Goal: Complete application form

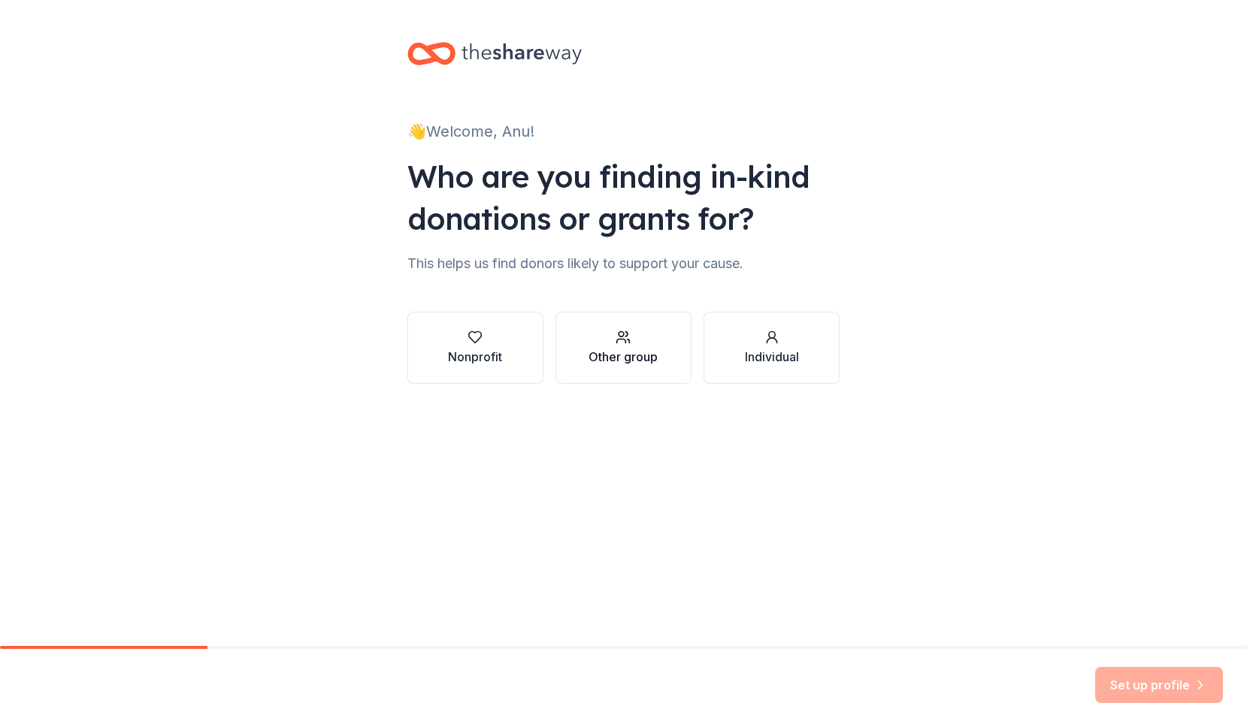
click at [606, 349] on div "Other group" at bounding box center [622, 357] width 69 height 18
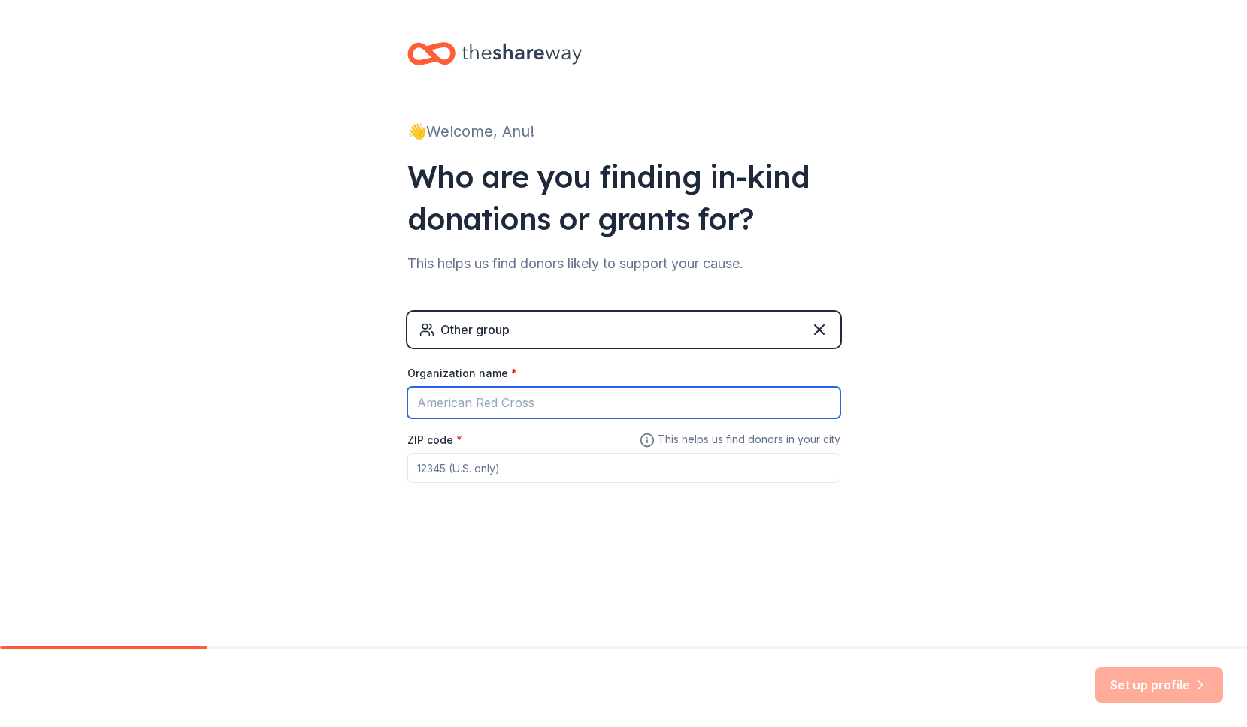
click at [597, 406] on input "Organization name *" at bounding box center [623, 403] width 433 height 32
type input "R"
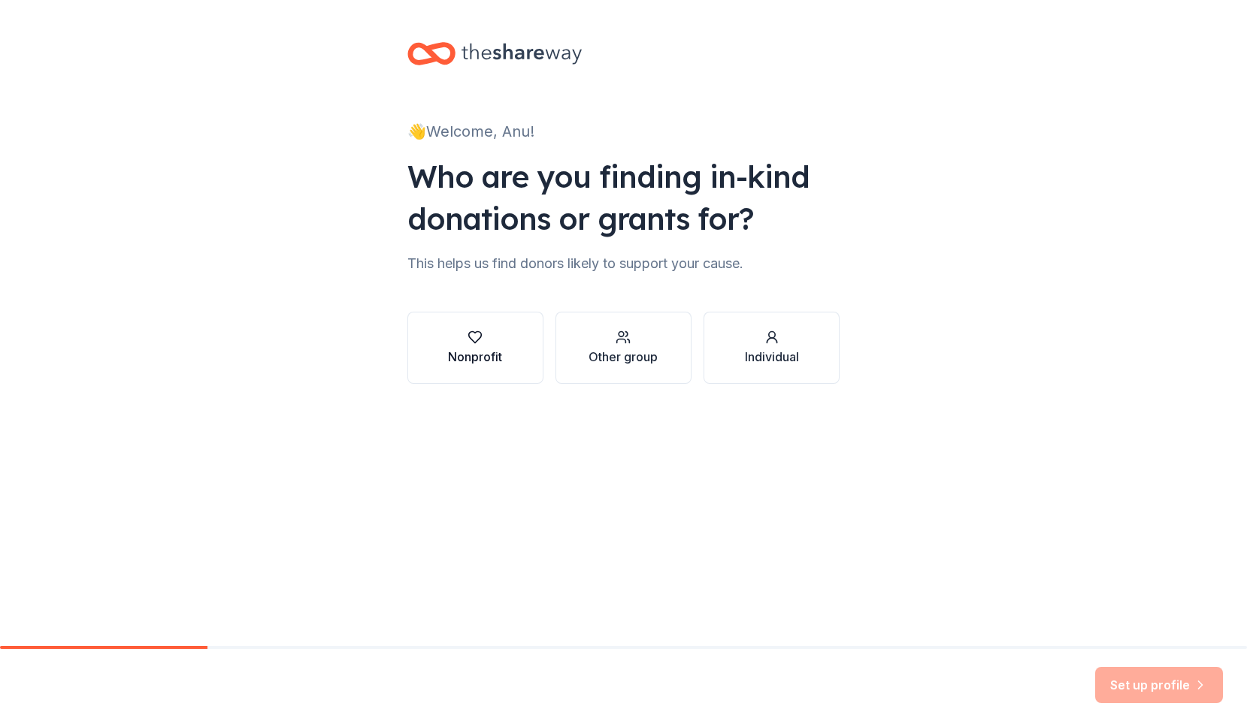
click at [488, 355] on div "Nonprofit" at bounding box center [475, 357] width 54 height 18
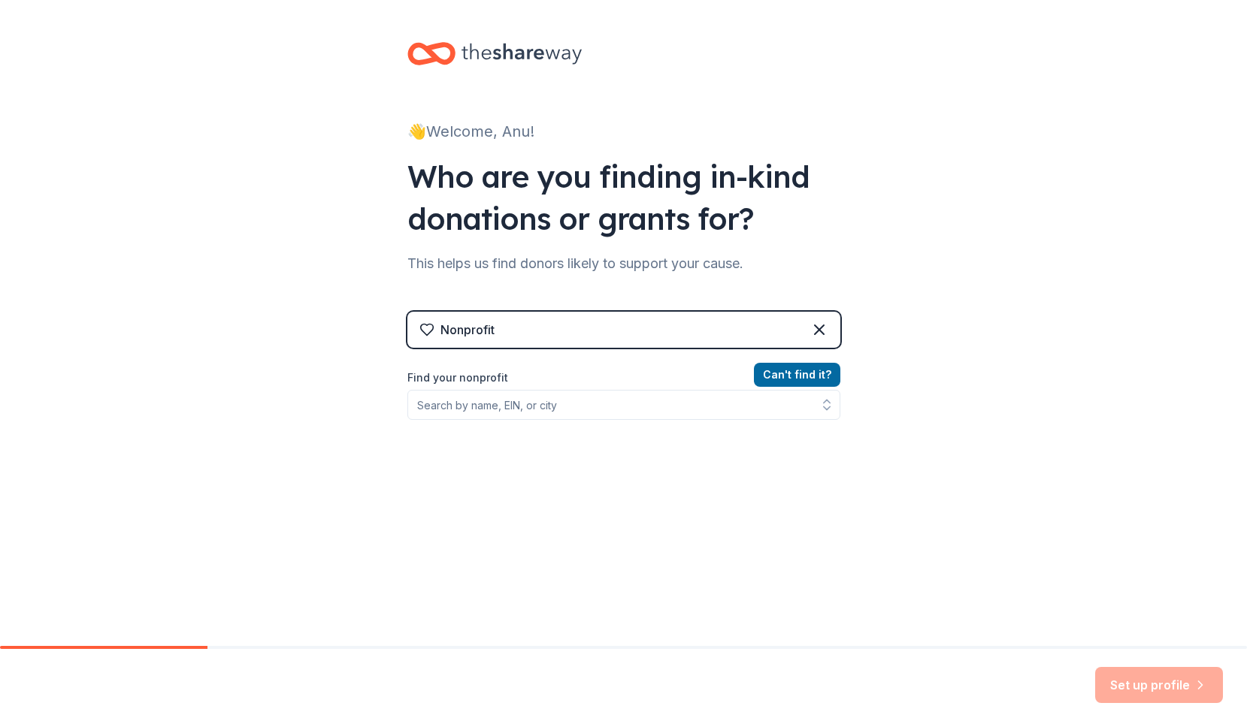
click at [712, 329] on div "Nonprofit" at bounding box center [623, 330] width 433 height 36
click at [486, 319] on div "Nonprofit" at bounding box center [623, 330] width 433 height 36
click at [509, 410] on input "Find your nonprofit" at bounding box center [623, 405] width 433 height 30
click at [560, 317] on div "Nonprofit" at bounding box center [623, 330] width 433 height 36
click at [551, 320] on div "Nonprofit" at bounding box center [623, 330] width 433 height 36
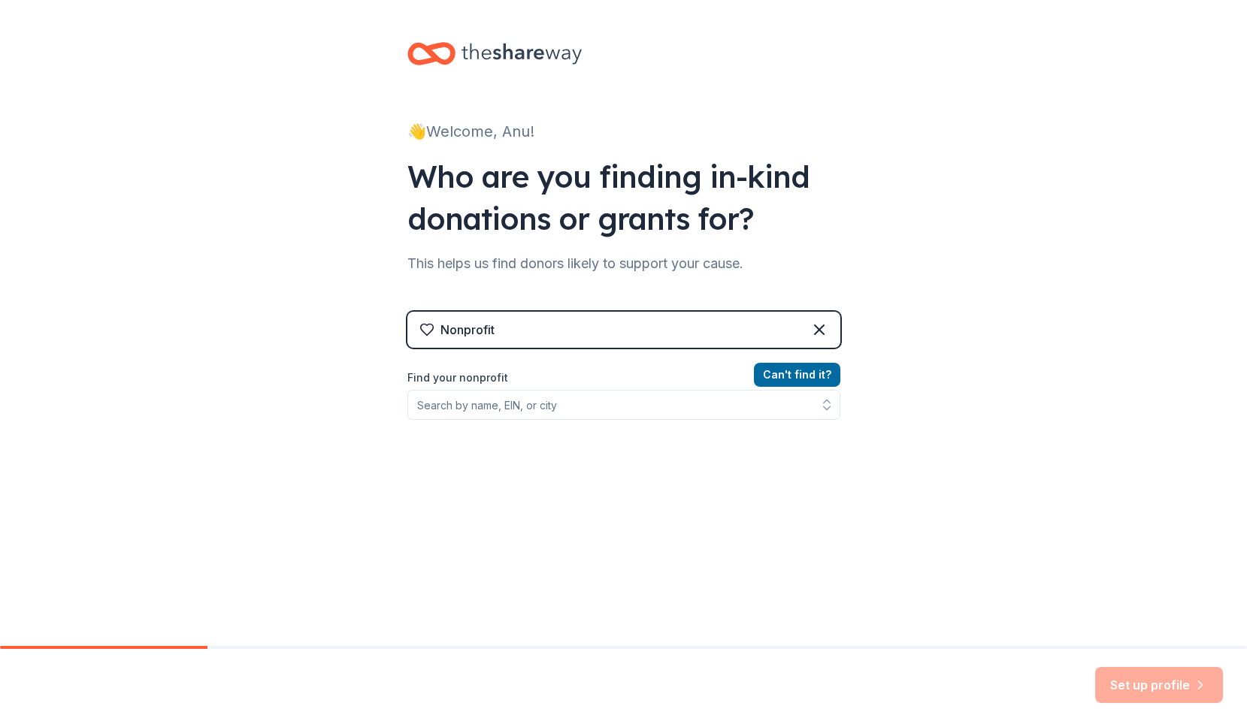
click at [546, 323] on div "Nonprofit" at bounding box center [623, 330] width 433 height 36
click at [460, 332] on div "Nonprofit" at bounding box center [467, 330] width 54 height 18
click at [476, 405] on input "Find your nonprofit" at bounding box center [623, 405] width 433 height 30
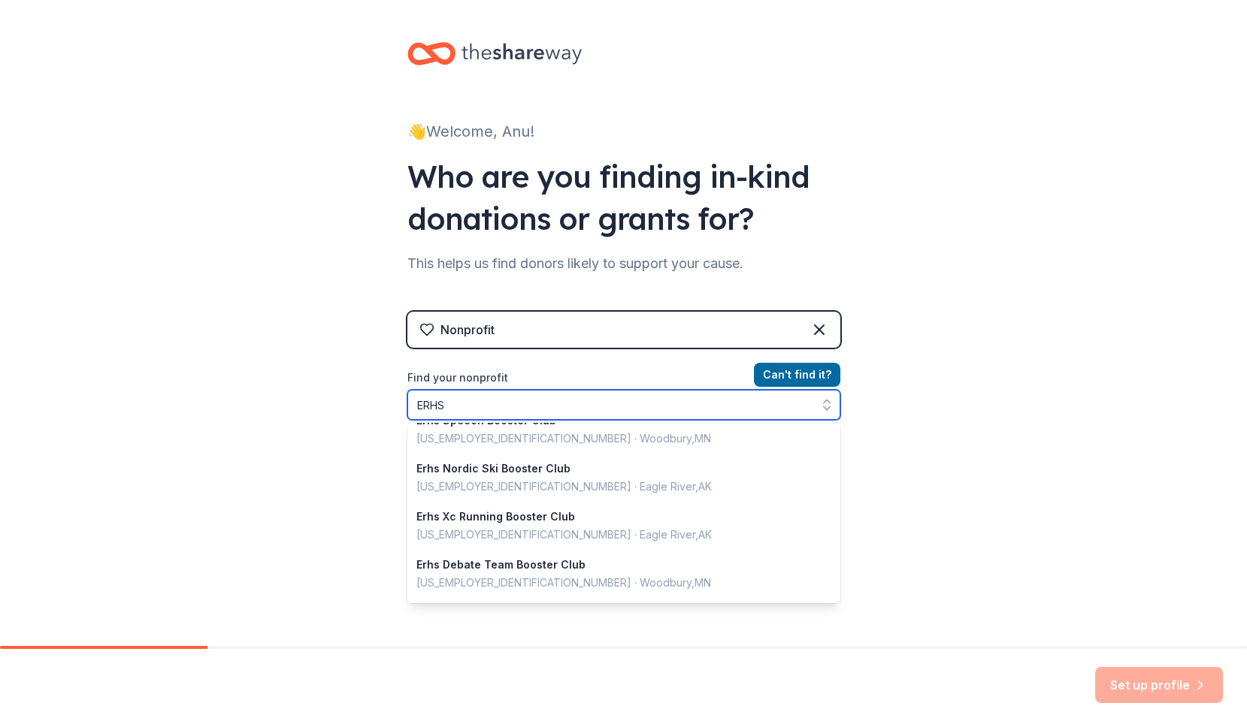
scroll to position [352, 0]
drag, startPoint x: 484, startPoint y: 400, endPoint x: 379, endPoint y: 398, distance: 105.2
click at [379, 398] on div "👋 Welcome, Anu! Who are you finding in-kind donations or grants for? This helps…" at bounding box center [623, 321] width 1247 height 642
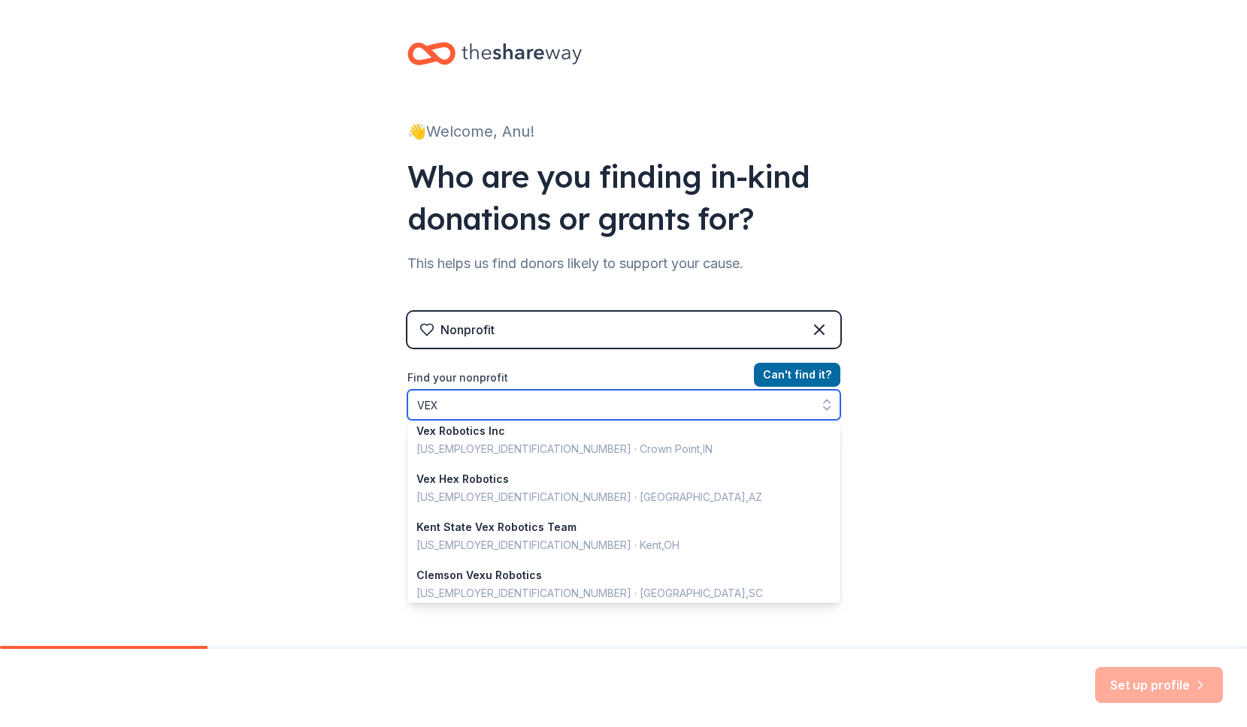
scroll to position [0, 0]
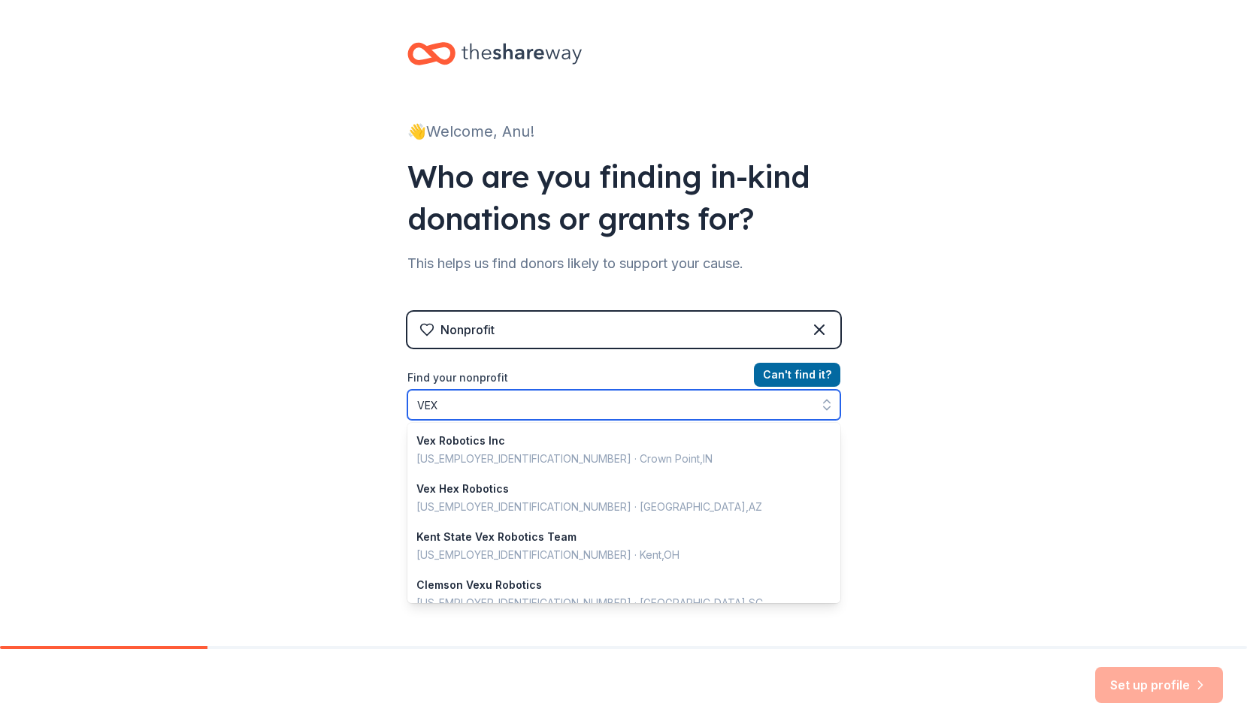
drag, startPoint x: 459, startPoint y: 395, endPoint x: 423, endPoint y: 403, distance: 36.8
click at [423, 403] on input "VEX" at bounding box center [623, 405] width 433 height 30
drag, startPoint x: 442, startPoint y: 404, endPoint x: 409, endPoint y: 402, distance: 33.1
click at [409, 402] on input "VEX" at bounding box center [623, 405] width 433 height 30
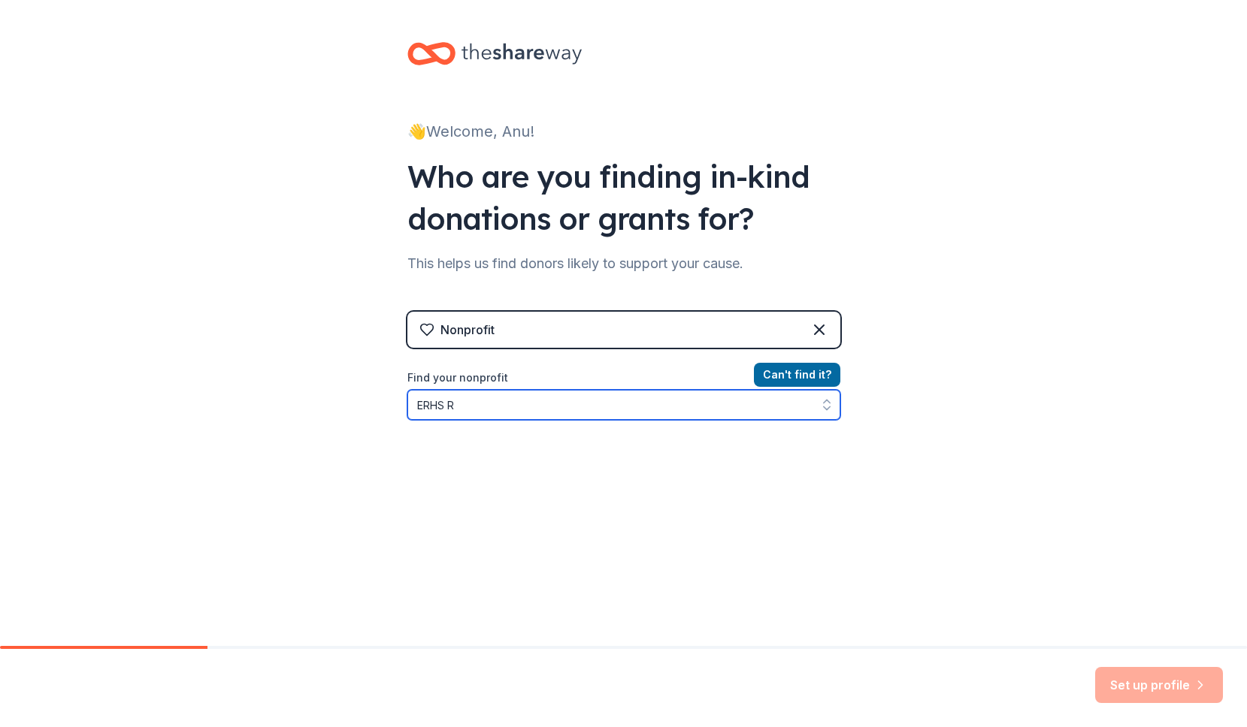
type input "ERHS"
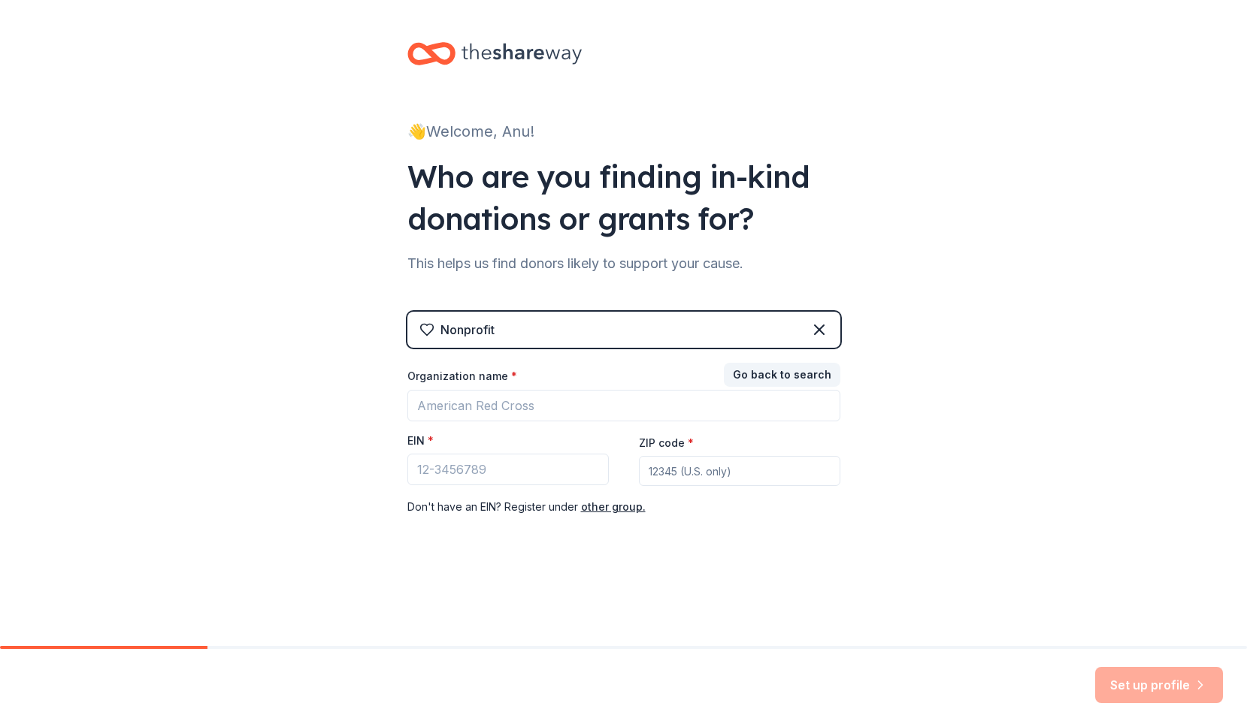
click at [503, 388] on div "Organization name *" at bounding box center [623, 379] width 433 height 21
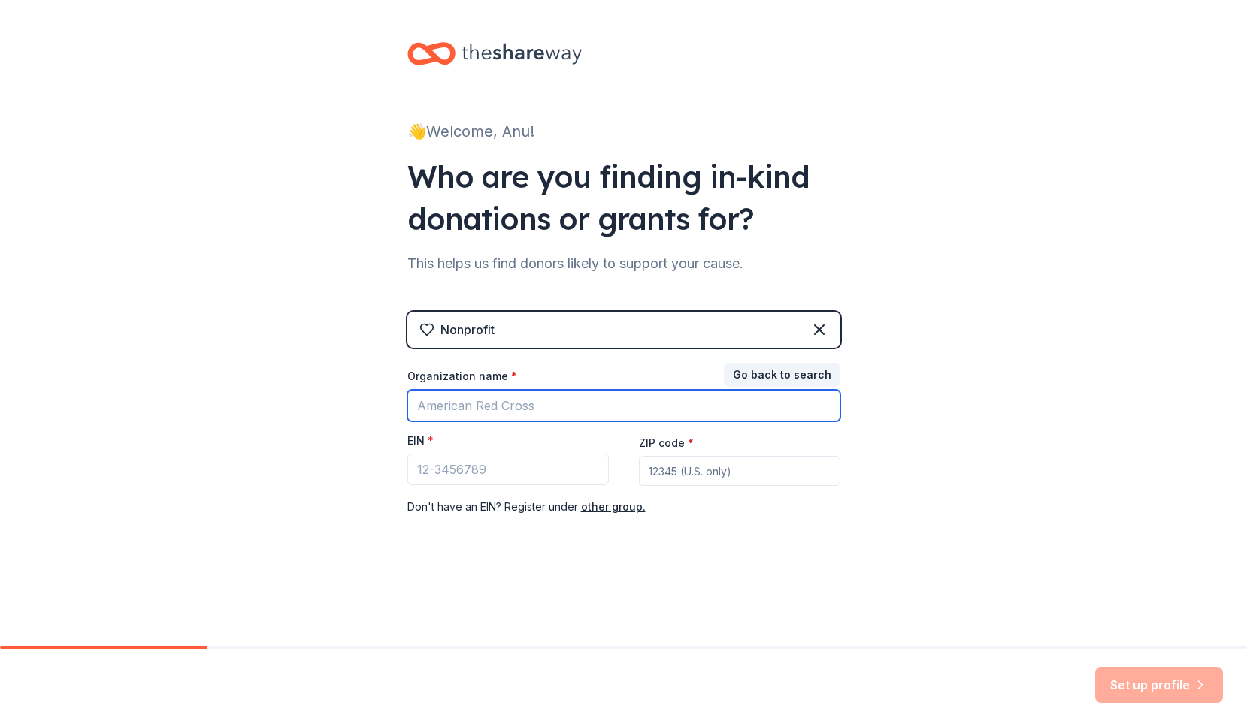
click at [491, 404] on input "Organization name *" at bounding box center [623, 406] width 433 height 32
type input "A"
click at [770, 373] on button "Go back to search" at bounding box center [782, 375] width 116 height 24
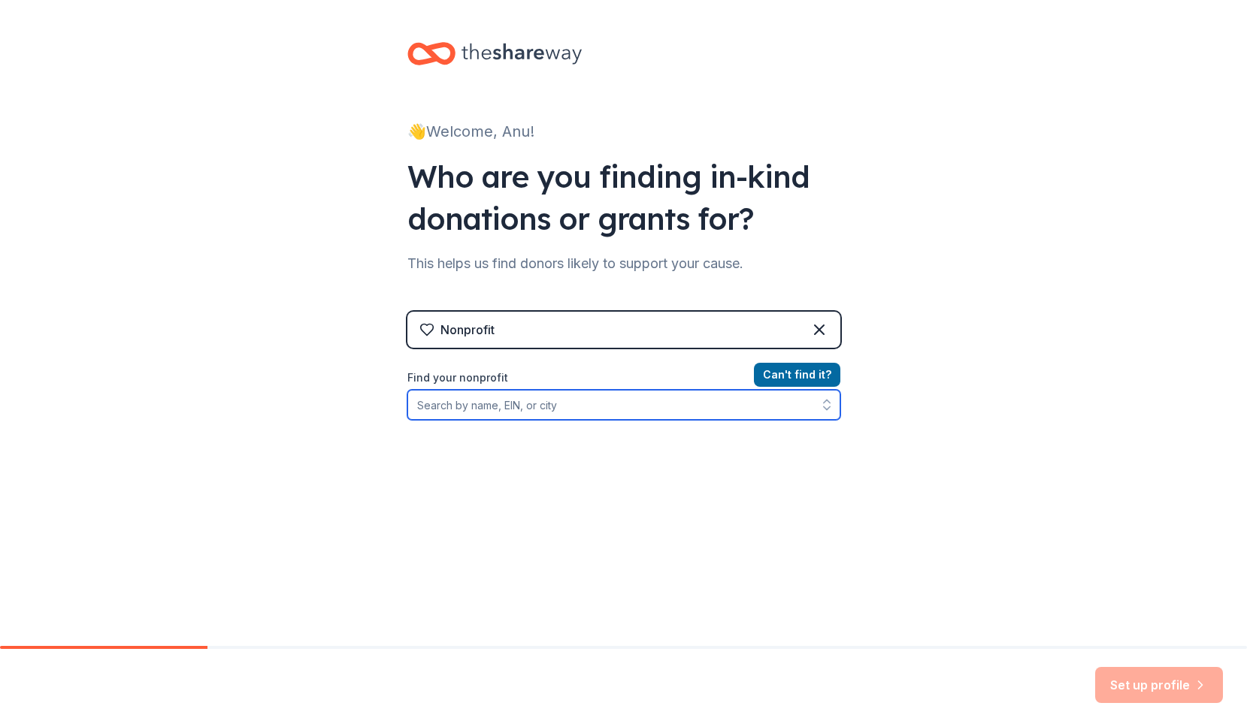
click at [476, 391] on input "Find your nonprofit" at bounding box center [623, 405] width 433 height 30
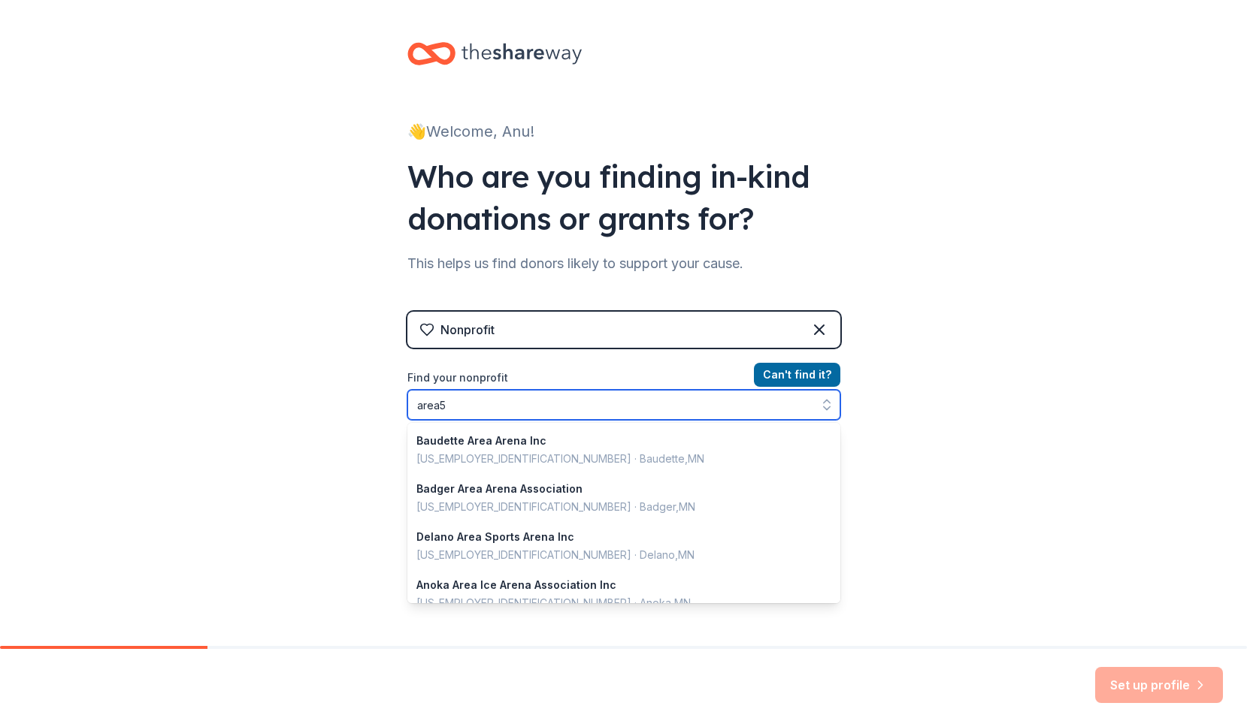
type input "area53"
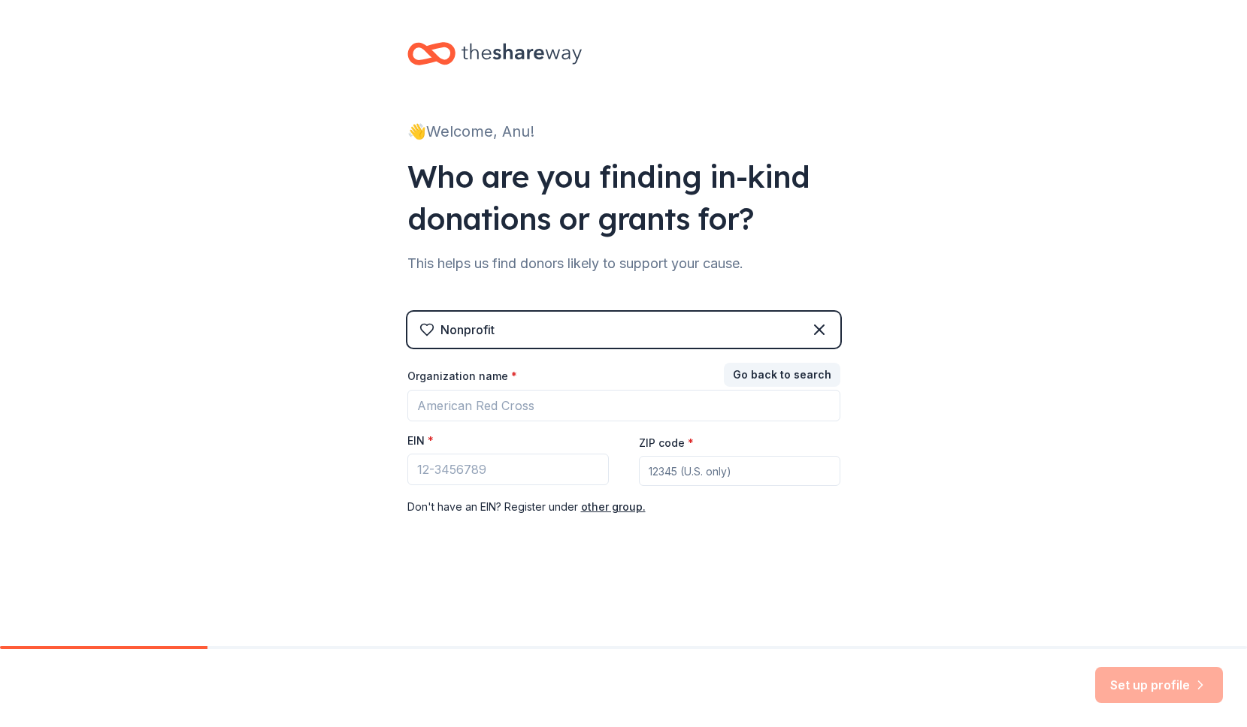
click at [793, 26] on div "👋 Welcome, Anu! Who are you finding in-kind donations or grants for? This helps…" at bounding box center [623, 309] width 481 height 618
click at [703, 268] on div "This helps us find donors likely to support your cause." at bounding box center [623, 264] width 433 height 24
click at [669, 264] on div "This helps us find donors likely to support your cause." at bounding box center [623, 264] width 433 height 24
drag, startPoint x: 668, startPoint y: 264, endPoint x: 642, endPoint y: 264, distance: 25.5
click at [665, 264] on div "This helps us find donors likely to support your cause." at bounding box center [623, 264] width 433 height 24
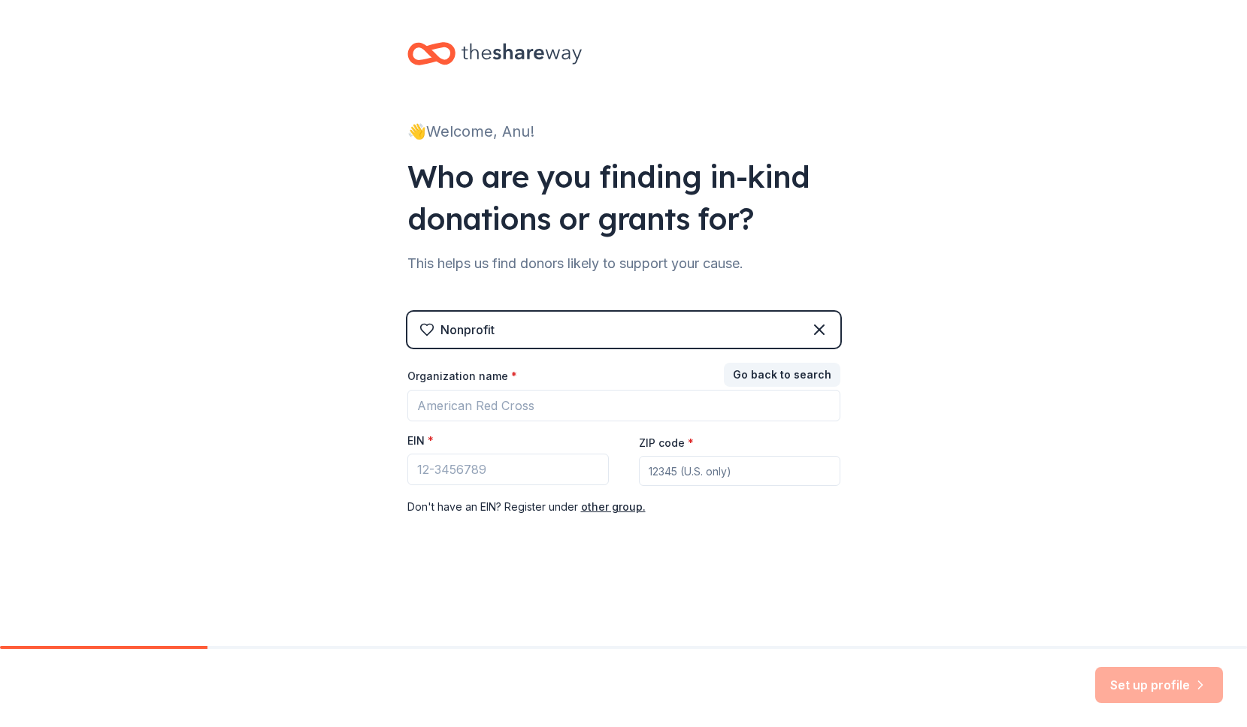
click at [636, 264] on div "This helps us find donors likely to support your cause." at bounding box center [623, 264] width 433 height 24
drag, startPoint x: 845, startPoint y: 268, endPoint x: 773, endPoint y: 359, distance: 115.6
click at [778, 359] on div "👋 Welcome, Anu! Who are you finding in-kind donations or grants for? This helps…" at bounding box center [623, 309] width 481 height 618
drag, startPoint x: 825, startPoint y: 133, endPoint x: 518, endPoint y: -52, distance: 358.0
click at [518, 0] on html "👋 Welcome, Anu! Who are you finding in-kind donations or grants for? This helps…" at bounding box center [623, 363] width 1247 height 727
